Goal: Task Accomplishment & Management: Use online tool/utility

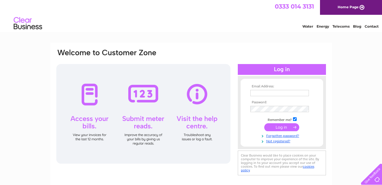
type input "[EMAIL_ADDRESS][DOMAIN_NAME]"
click at [274, 127] on input "submit" at bounding box center [281, 127] width 35 height 8
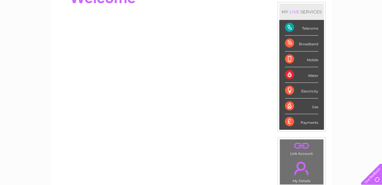
scroll to position [72, 0]
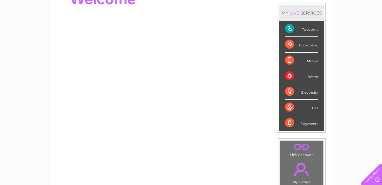
click at [292, 123] on div "Payments" at bounding box center [301, 122] width 33 height 15
click at [294, 14] on div "LIVE" at bounding box center [294, 12] width 12 height 5
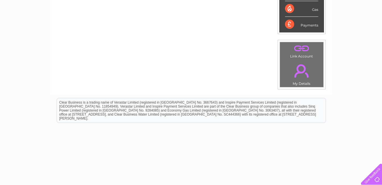
scroll to position [0, 0]
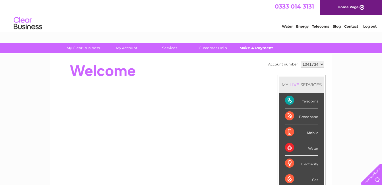
click at [259, 49] on link "Make A Payment" at bounding box center [255, 48] width 47 height 11
click at [249, 49] on link "Make A Payment" at bounding box center [255, 48] width 47 height 11
